Goal: Task Accomplishment & Management: Use online tool/utility

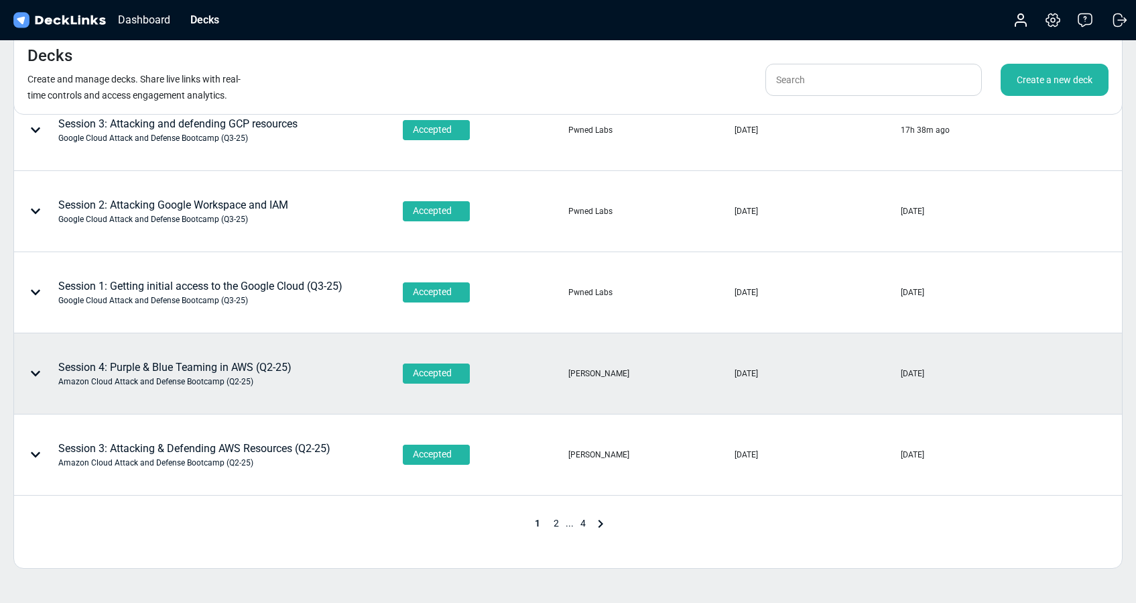
scroll to position [568, 0]
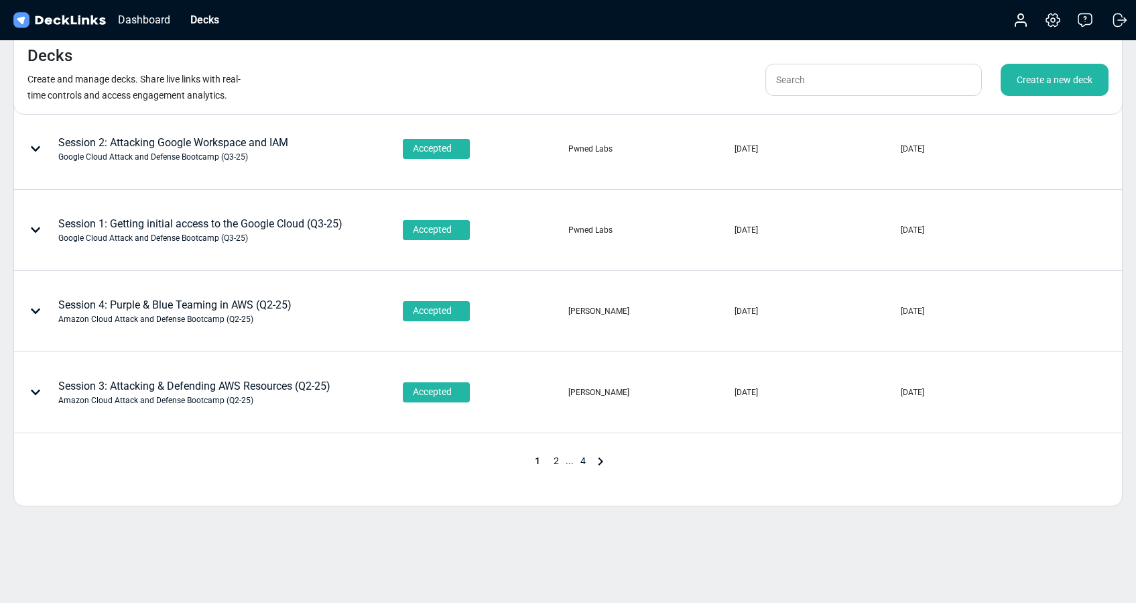
click at [557, 456] on span "2" at bounding box center [556, 460] width 19 height 11
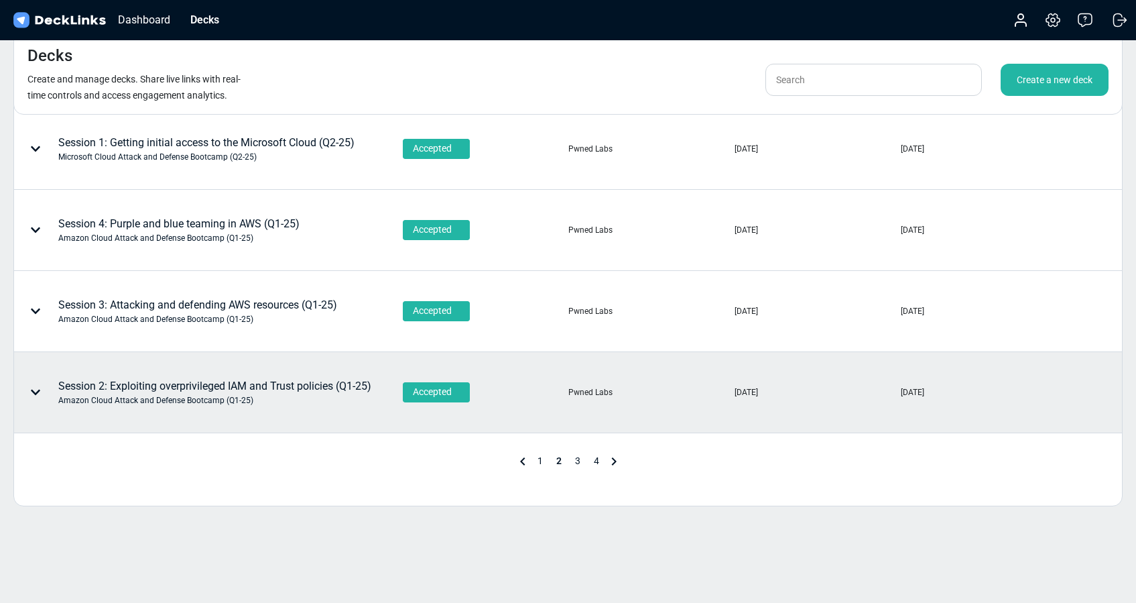
scroll to position [589, 0]
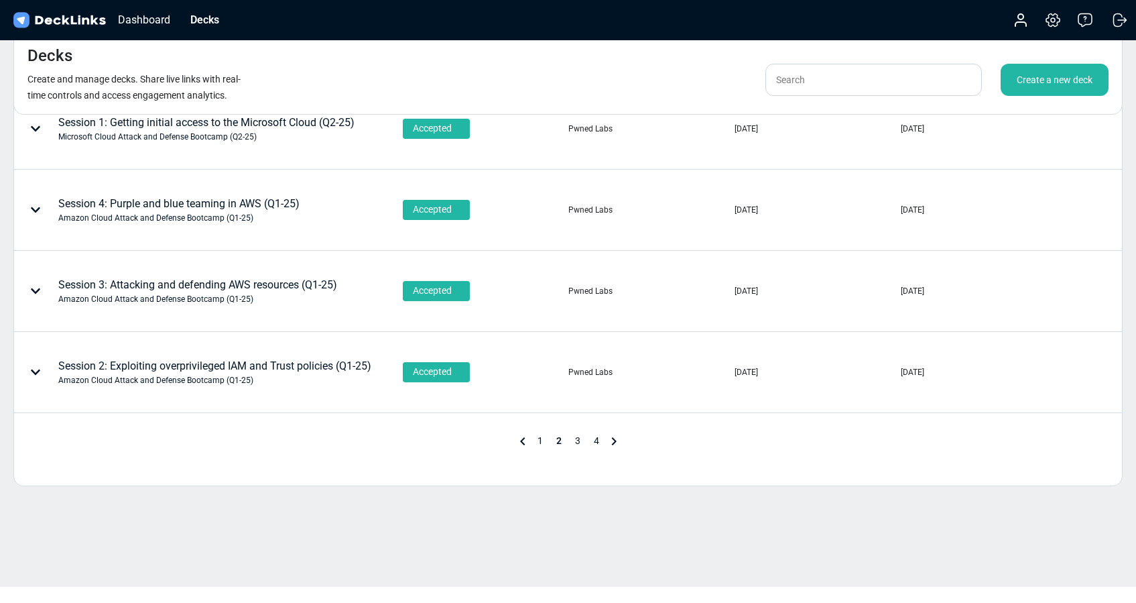
click at [574, 439] on span "3" at bounding box center [577, 440] width 19 height 11
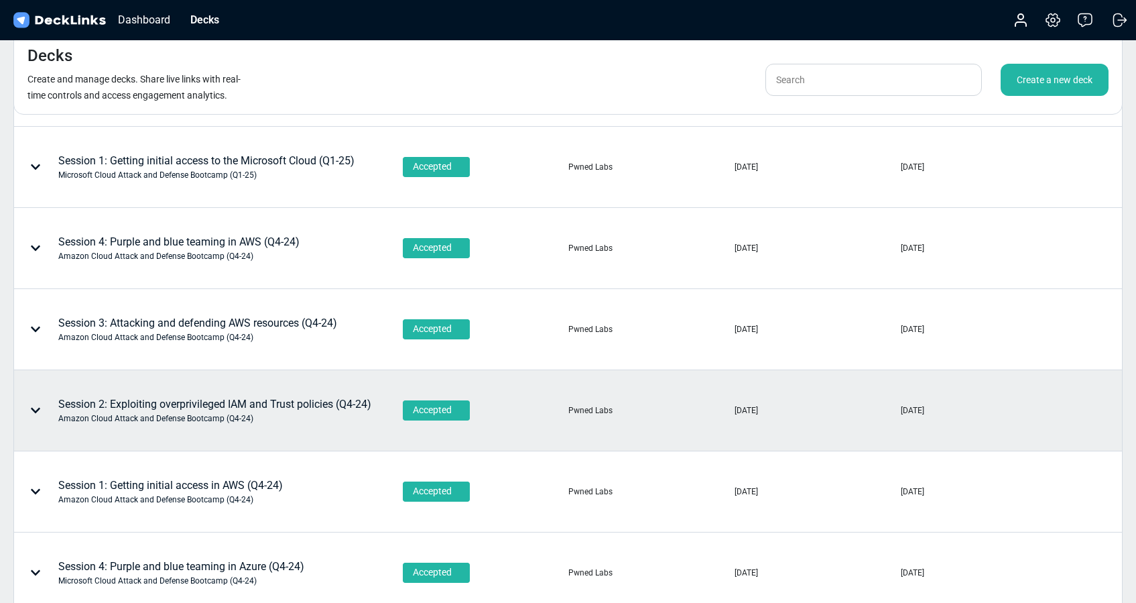
scroll to position [389, 0]
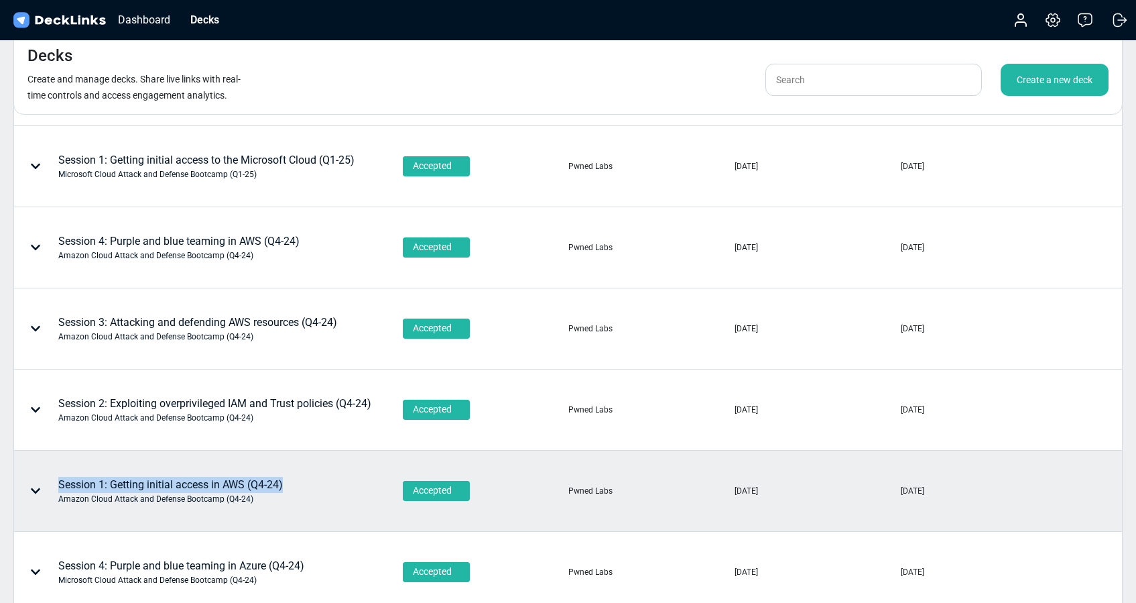
copy div "Session 1: Getting initial access in AWS (Q4-24)"
drag, startPoint x: 295, startPoint y: 483, endPoint x: 53, endPoint y: 481, distance: 242.0
click at [53, 481] on div "Session 1: Getting initial access in AWS (Q4-24) Amazon Cloud Attack and Defens…" at bounding box center [160, 491] width 290 height 40
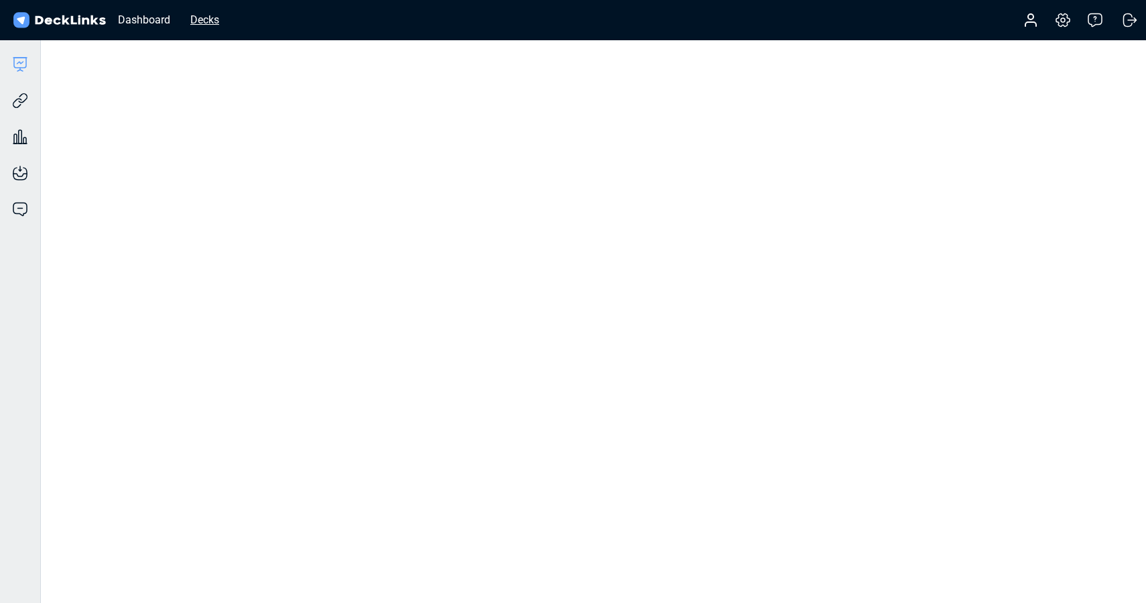
click at [200, 19] on div "Decks" at bounding box center [205, 19] width 42 height 17
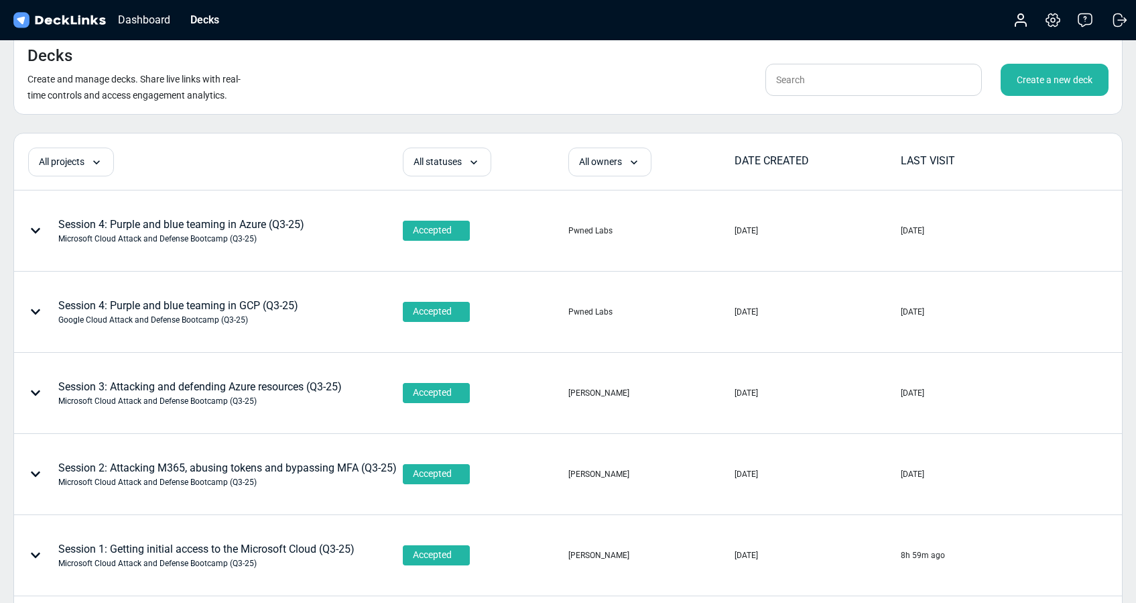
click at [1054, 82] on div "Create a new deck" at bounding box center [1055, 80] width 108 height 32
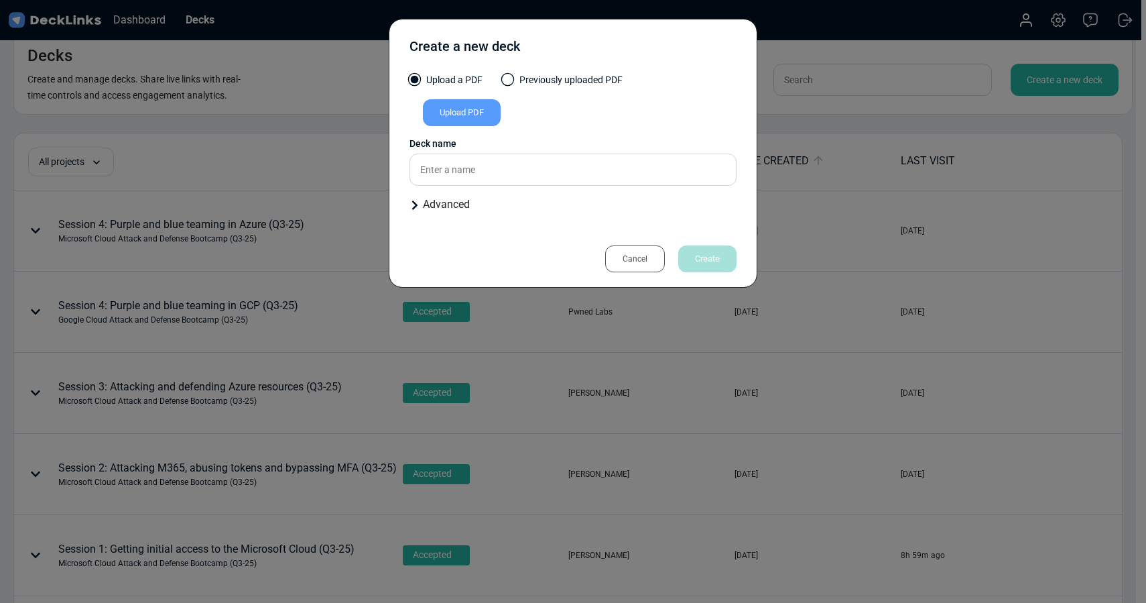
click at [459, 109] on div "Upload PDF" at bounding box center [462, 112] width 78 height 27
click at [0, 0] on input "Upload PDF" at bounding box center [0, 0] width 0 height 0
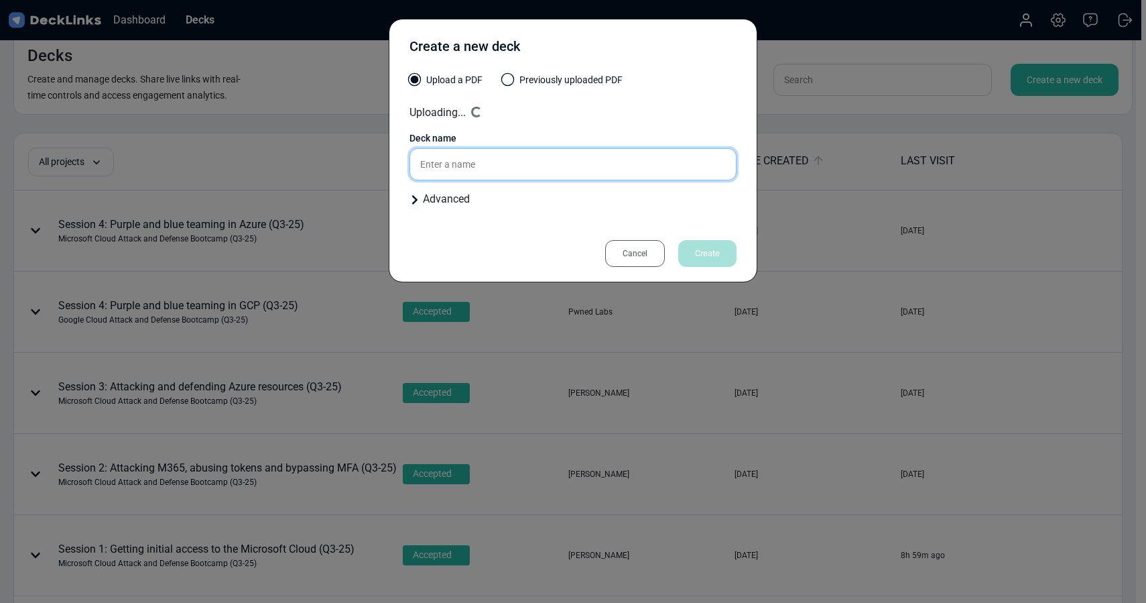
click at [505, 172] on input "text" at bounding box center [573, 164] width 327 height 32
paste input "Session 1: Getting initial access in AWS (Q4-24)"
click at [601, 164] on input "Session 1: Getting initial access in AWS (Q4-24)" at bounding box center [573, 164] width 327 height 32
type input "Session 1: Getting initial access in AWS (Q3-25)"
click at [452, 200] on div "Advanced" at bounding box center [573, 199] width 327 height 16
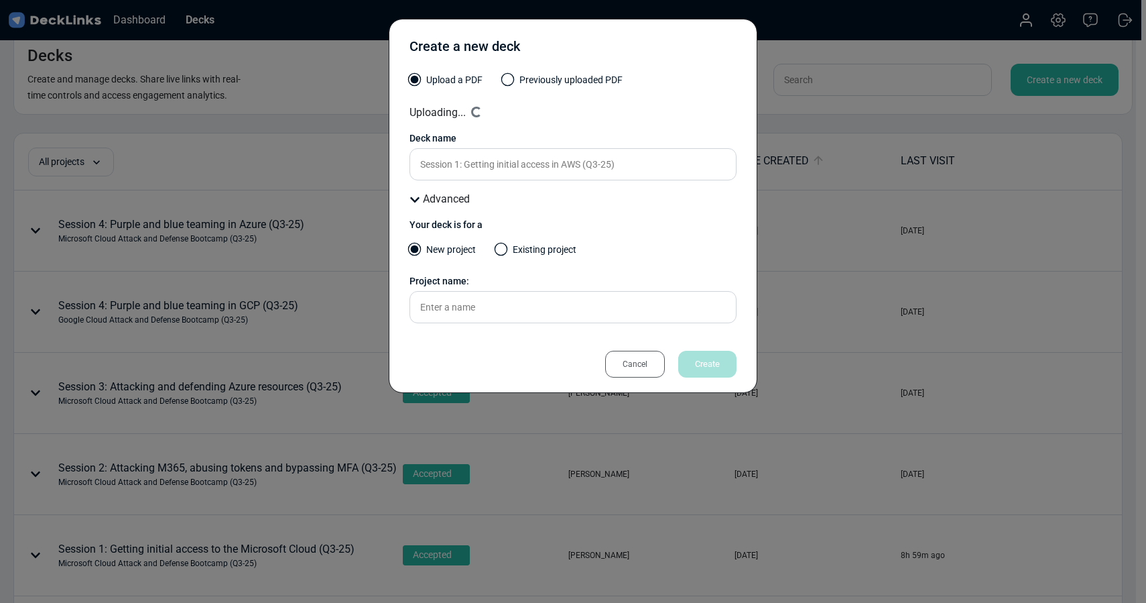
click at [503, 249] on span at bounding box center [501, 249] width 13 height 13
click at [0, 0] on input "Existing project" at bounding box center [0, 0] width 0 height 0
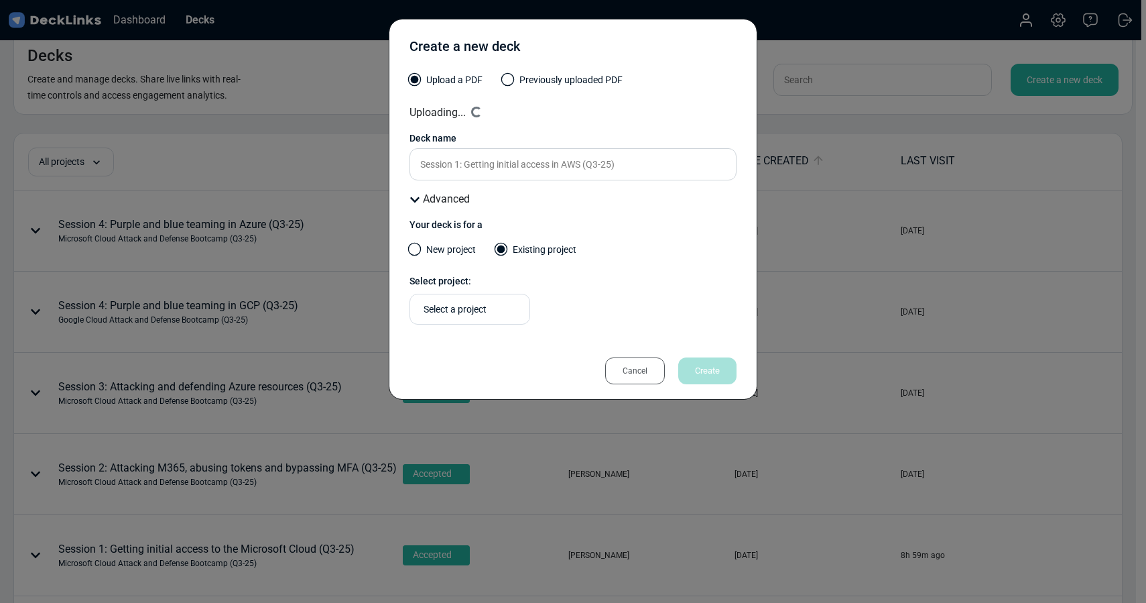
click at [481, 304] on div "Select a project" at bounding box center [473, 309] width 99 height 14
click at [434, 248] on label "New project" at bounding box center [443, 253] width 66 height 21
click at [0, 0] on input "New project" at bounding box center [0, 0] width 0 height 0
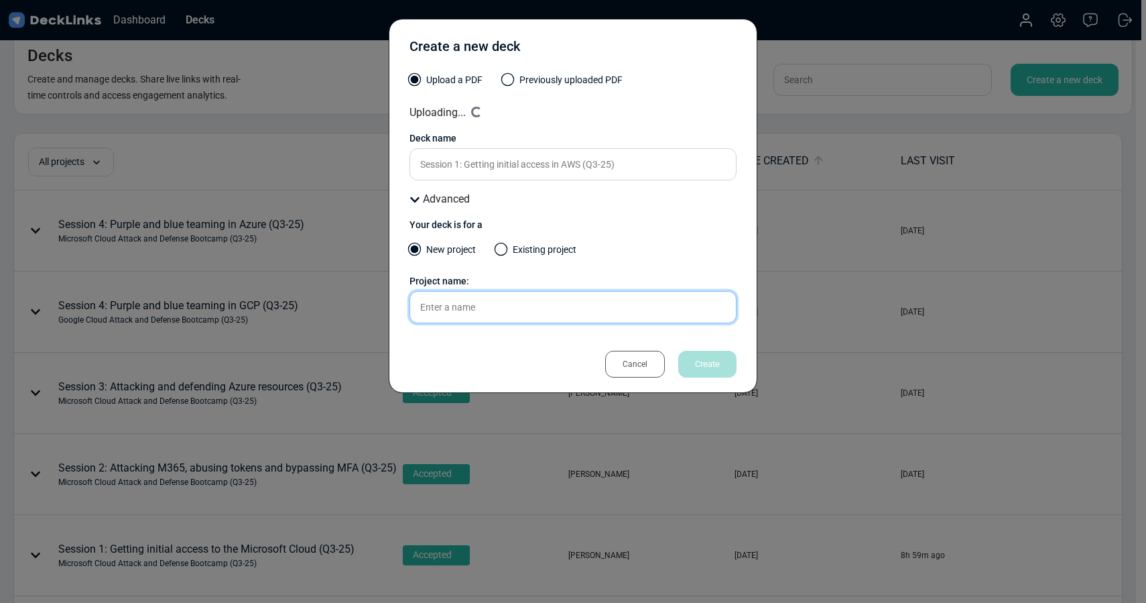
click at [444, 308] on input "text" at bounding box center [573, 307] width 327 height 32
type input "Amazon Cloud Attack ad Defense Bootcamp (Q3-25)"
type input "Session 1 - Amazon Cloud Attack and Defense Bootcamp"
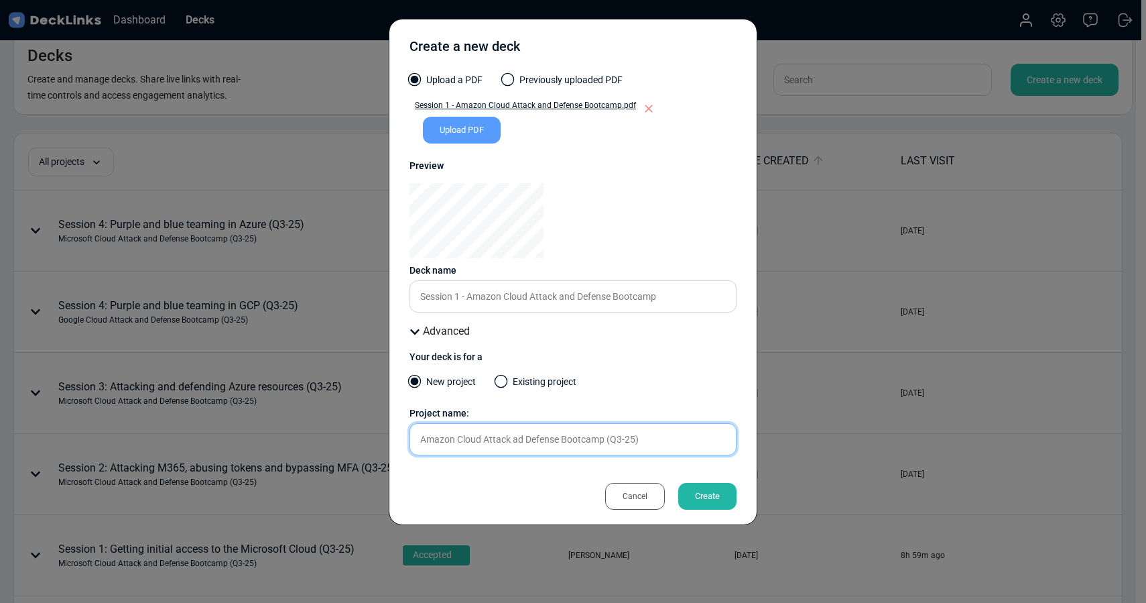
type input "Amazon Cloud Attack ad Defense Bootcamp (Q3-25)"
click at [705, 494] on div "Create" at bounding box center [707, 496] width 58 height 27
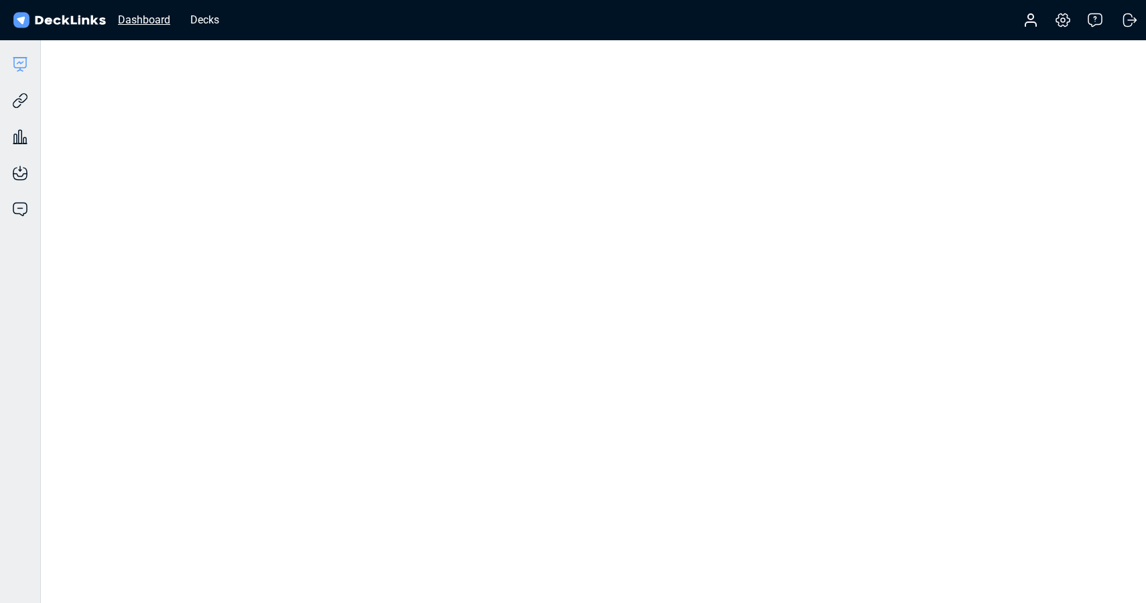
click at [138, 19] on div "Dashboard" at bounding box center [144, 19] width 66 height 17
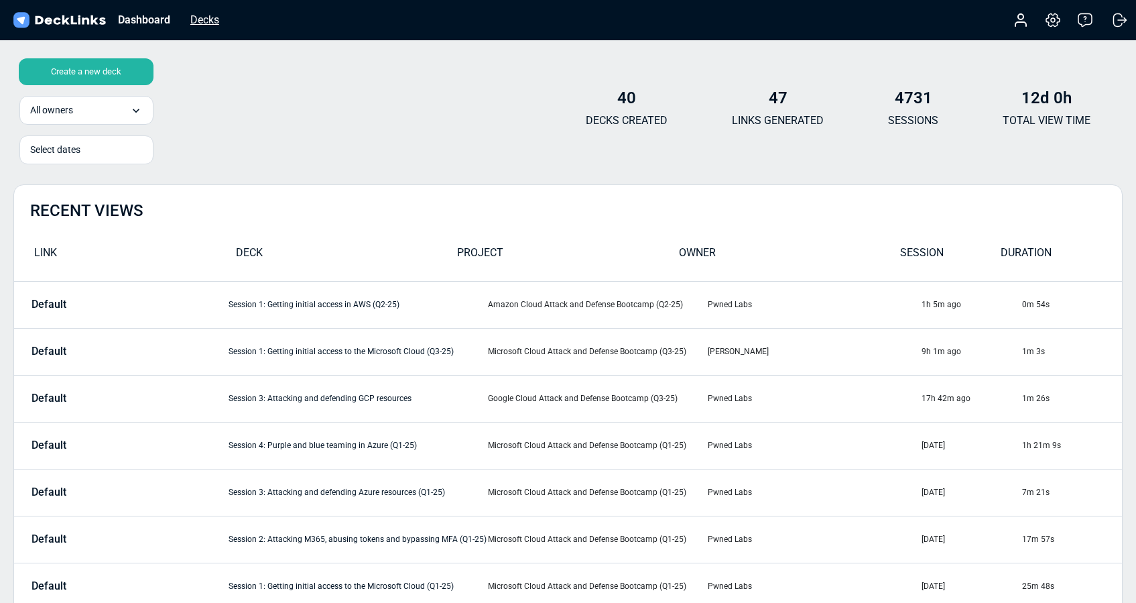
click at [207, 15] on div "Decks" at bounding box center [205, 19] width 42 height 17
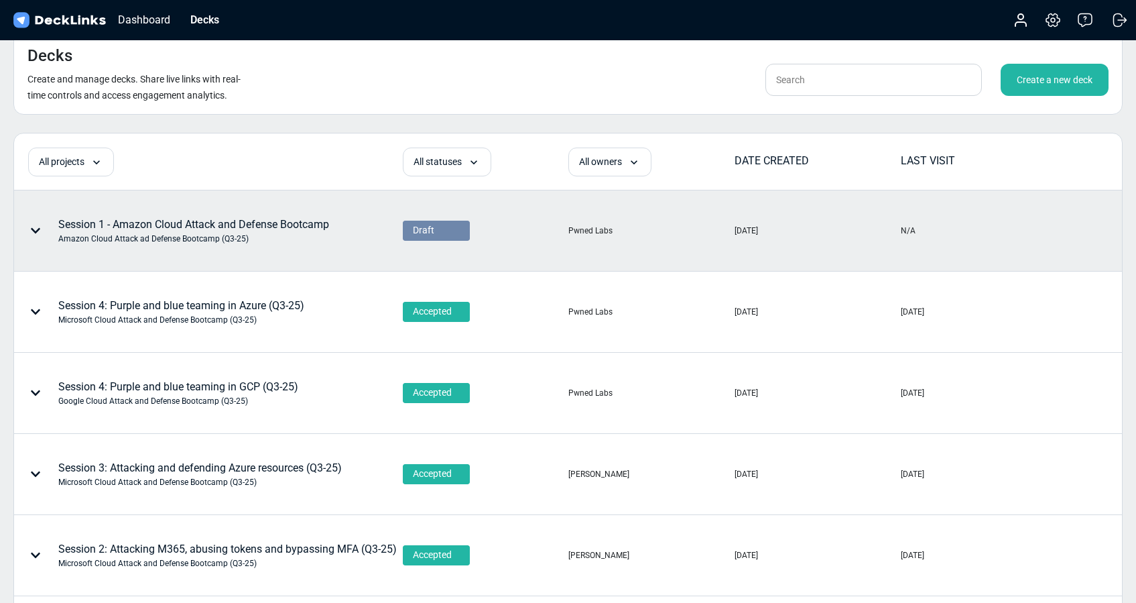
click at [442, 227] on div "Draft" at bounding box center [436, 230] width 47 height 14
click at [441, 244] on span "Accepted" at bounding box center [430, 247] width 34 height 12
click at [239, 218] on div "Session 1 - Amazon Cloud Attack and Defense Bootcamp Amazon Cloud Attack ad Def…" at bounding box center [193, 231] width 271 height 28
